Goal: Transaction & Acquisition: Download file/media

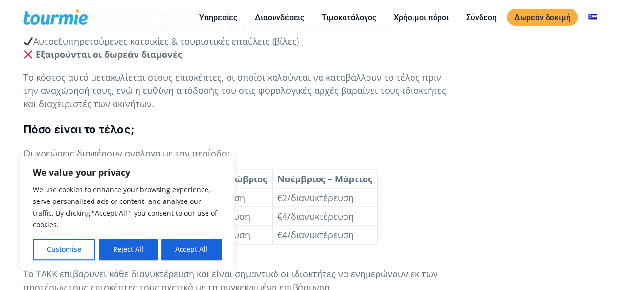
scroll to position [814, 0]
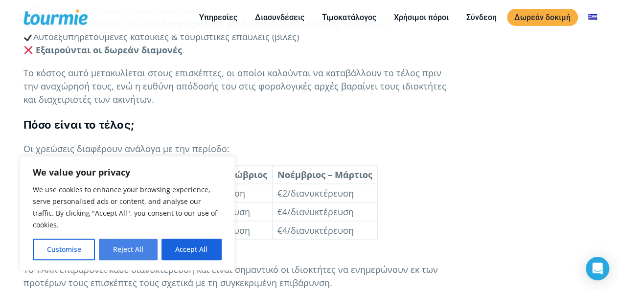
click at [119, 251] on button "Reject All" at bounding box center [128, 250] width 58 height 22
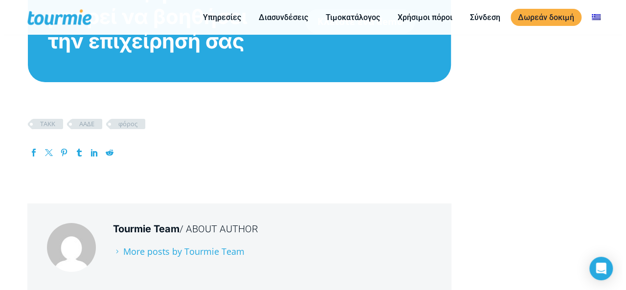
scroll to position [1572, 0]
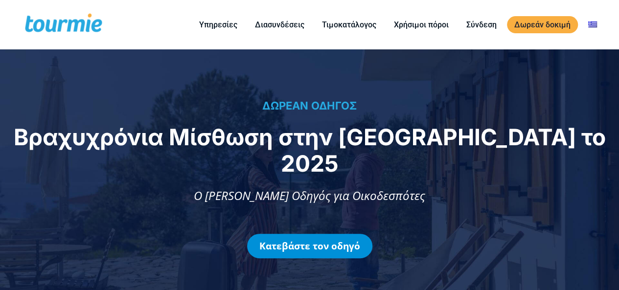
click at [310, 234] on link "Κατεβάστε τον οδηγό" at bounding box center [309, 246] width 125 height 24
